Goal: Information Seeking & Learning: Learn about a topic

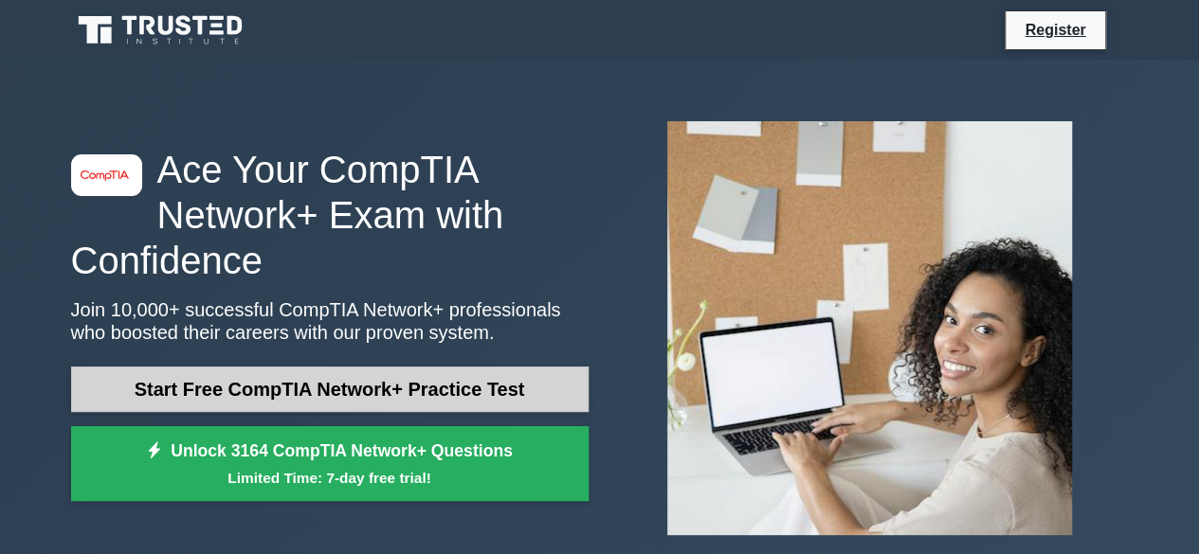
click at [458, 376] on link "Start Free CompTIA Network+ Practice Test" at bounding box center [329, 389] width 517 height 45
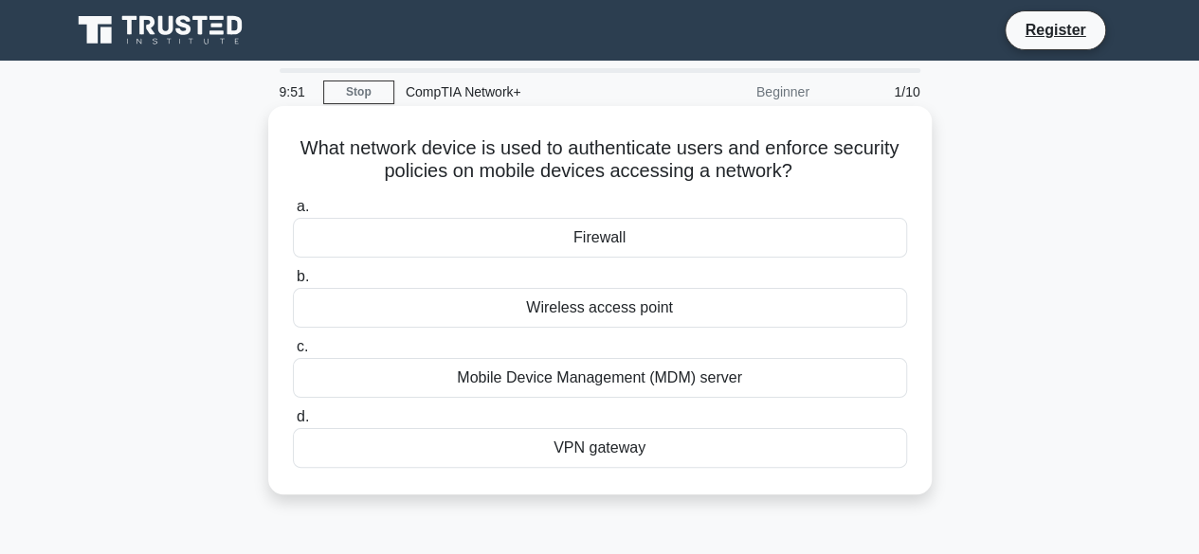
click at [569, 302] on div "Wireless access point" at bounding box center [600, 308] width 614 height 40
click at [293, 283] on input "b. Wireless access point" at bounding box center [293, 277] width 0 height 12
